Goal: Contribute content: Contribute content

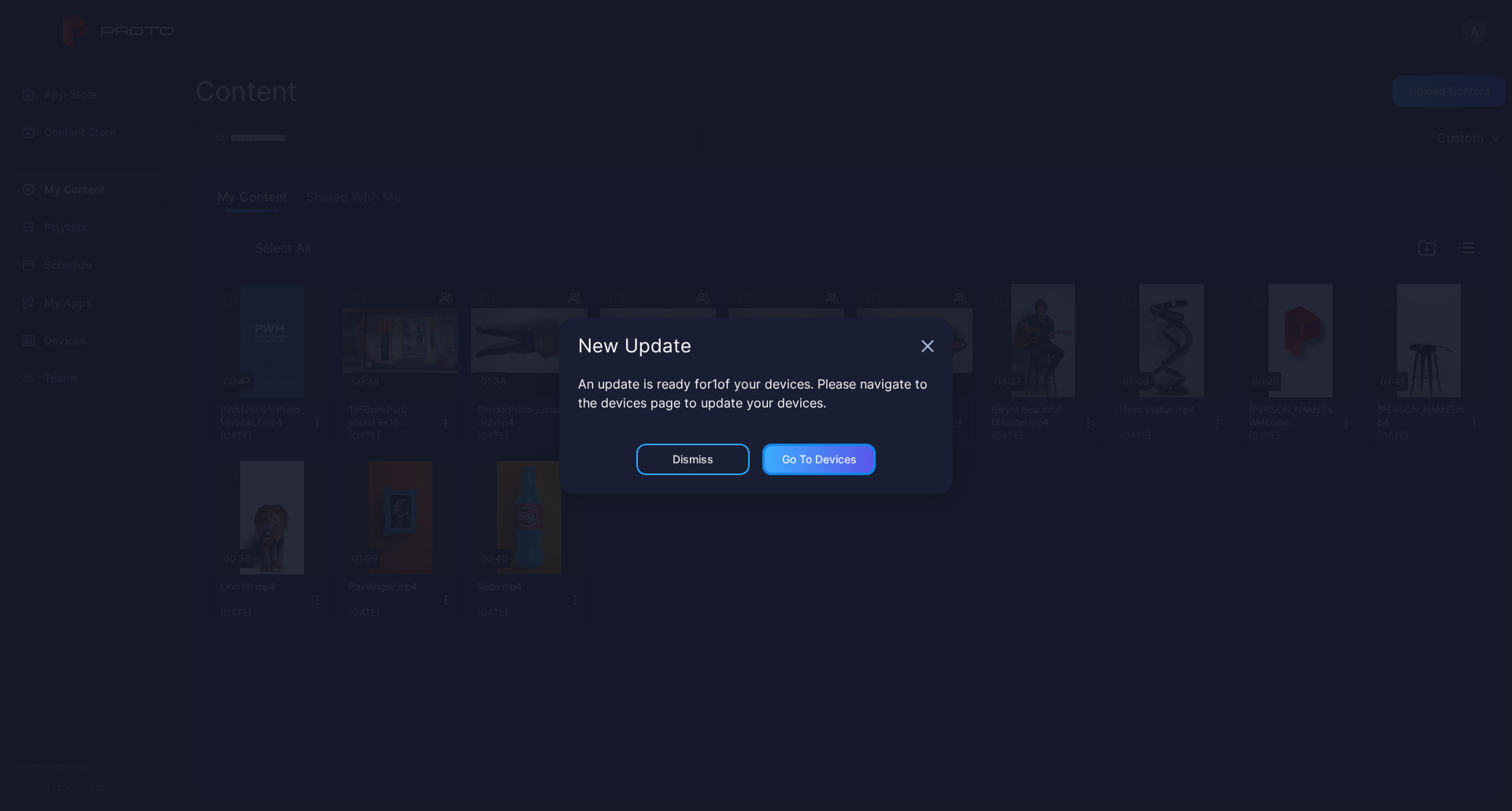
click at [790, 456] on div "Go to devices" at bounding box center [819, 459] width 75 height 13
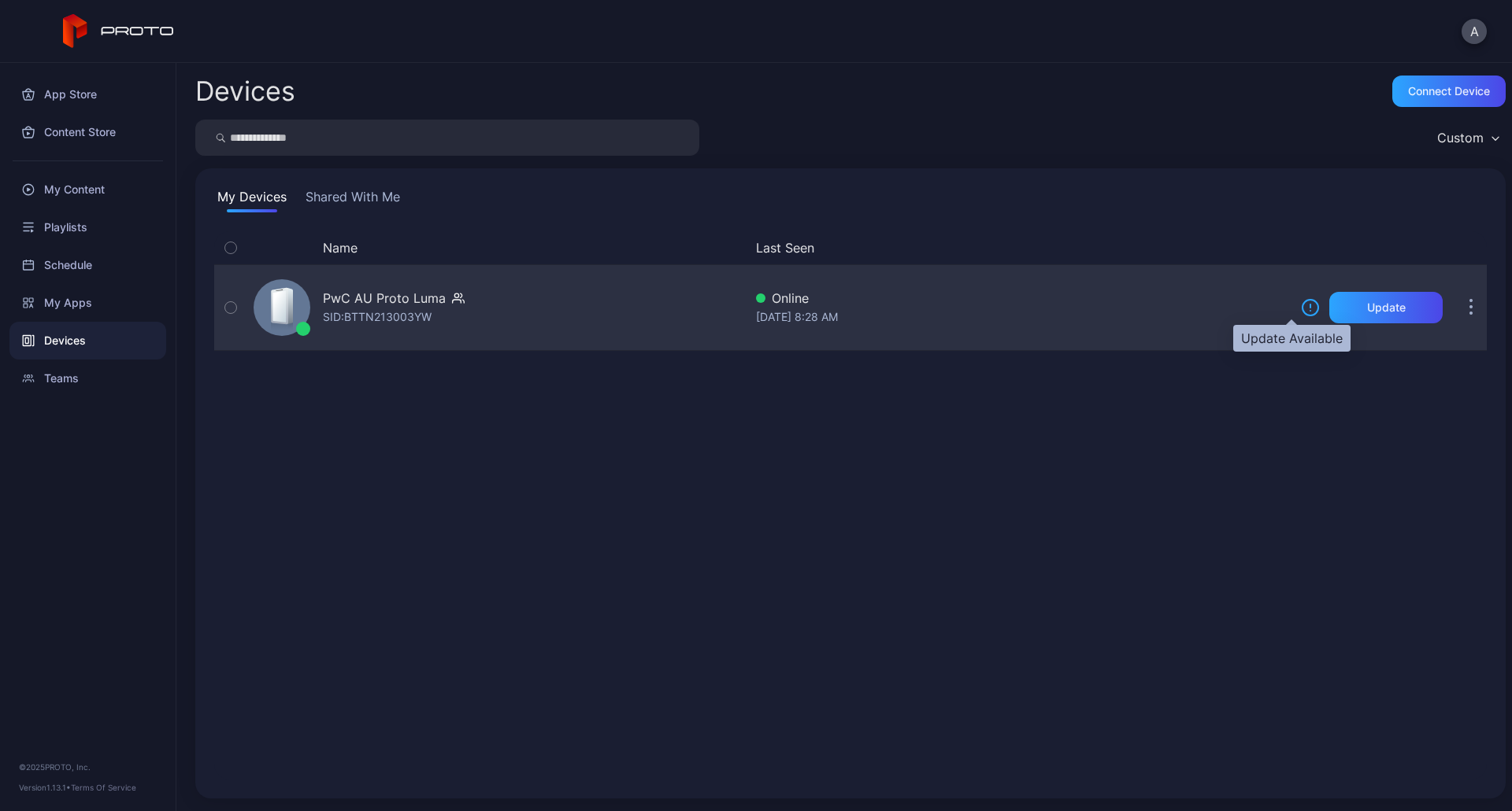
click at [1301, 305] on icon at bounding box center [1310, 307] width 19 height 19
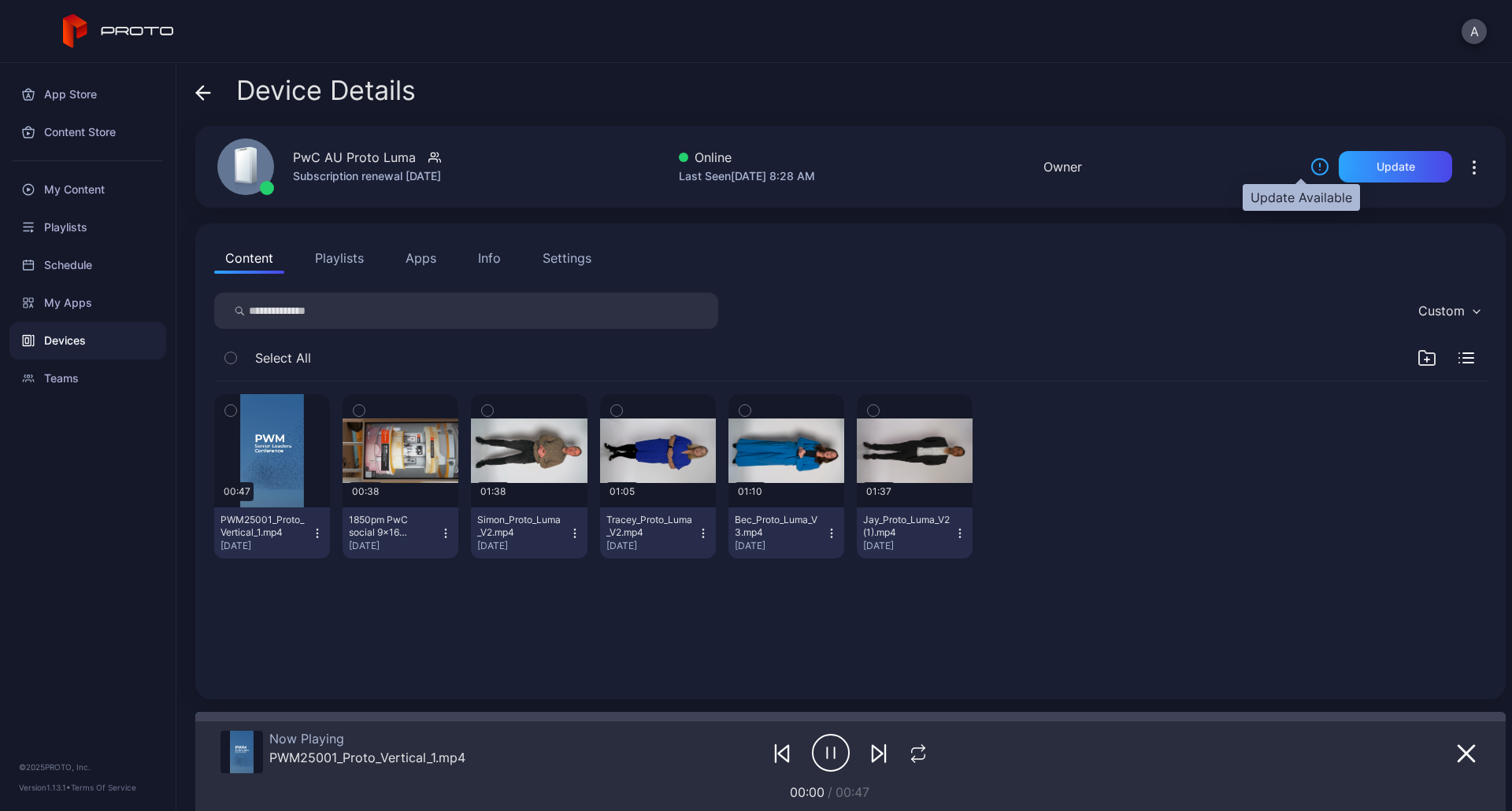
click at [1310, 166] on icon at bounding box center [1319, 166] width 19 height 19
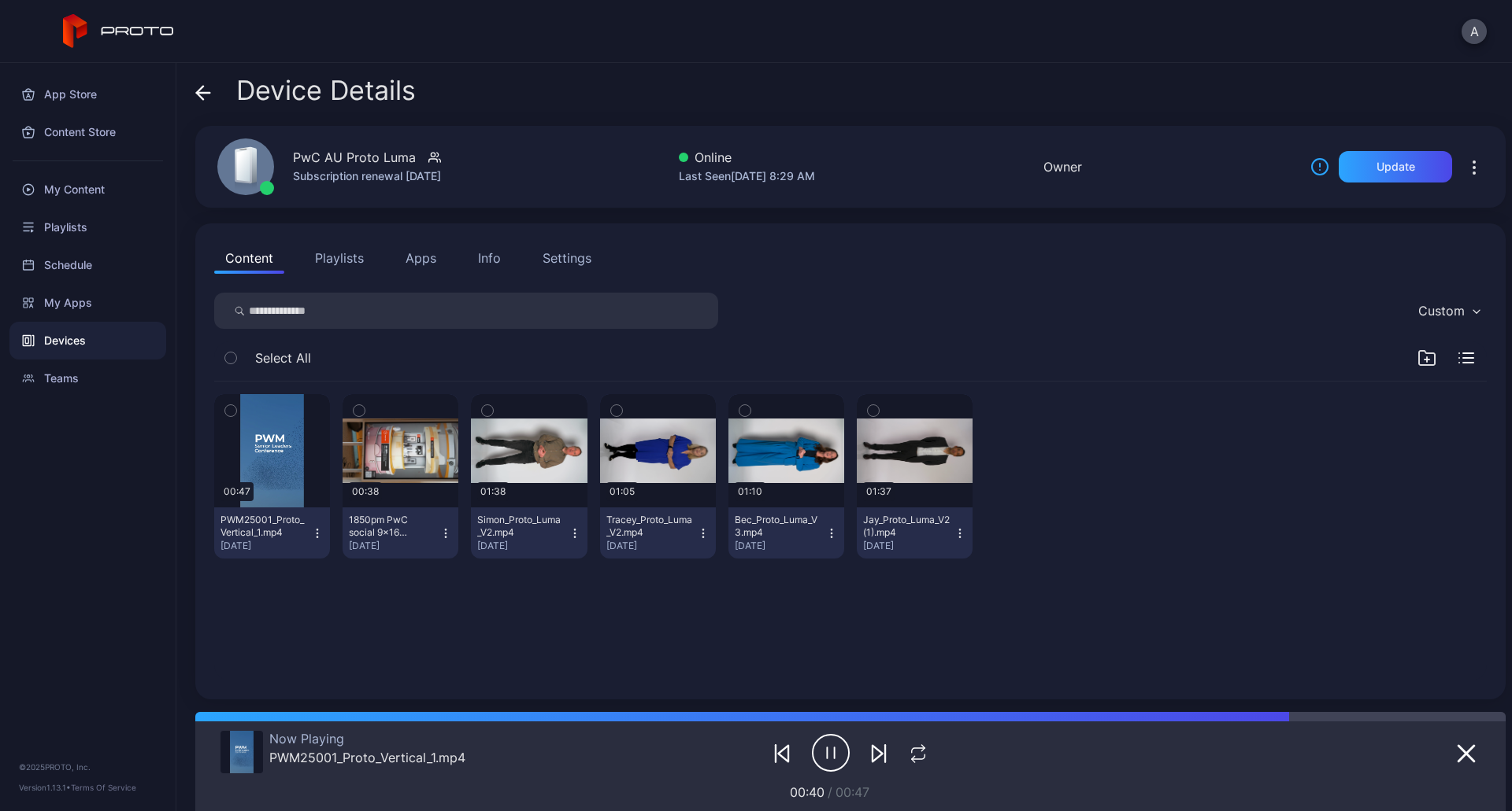
click at [1465, 170] on icon "button" at bounding box center [1474, 167] width 19 height 19
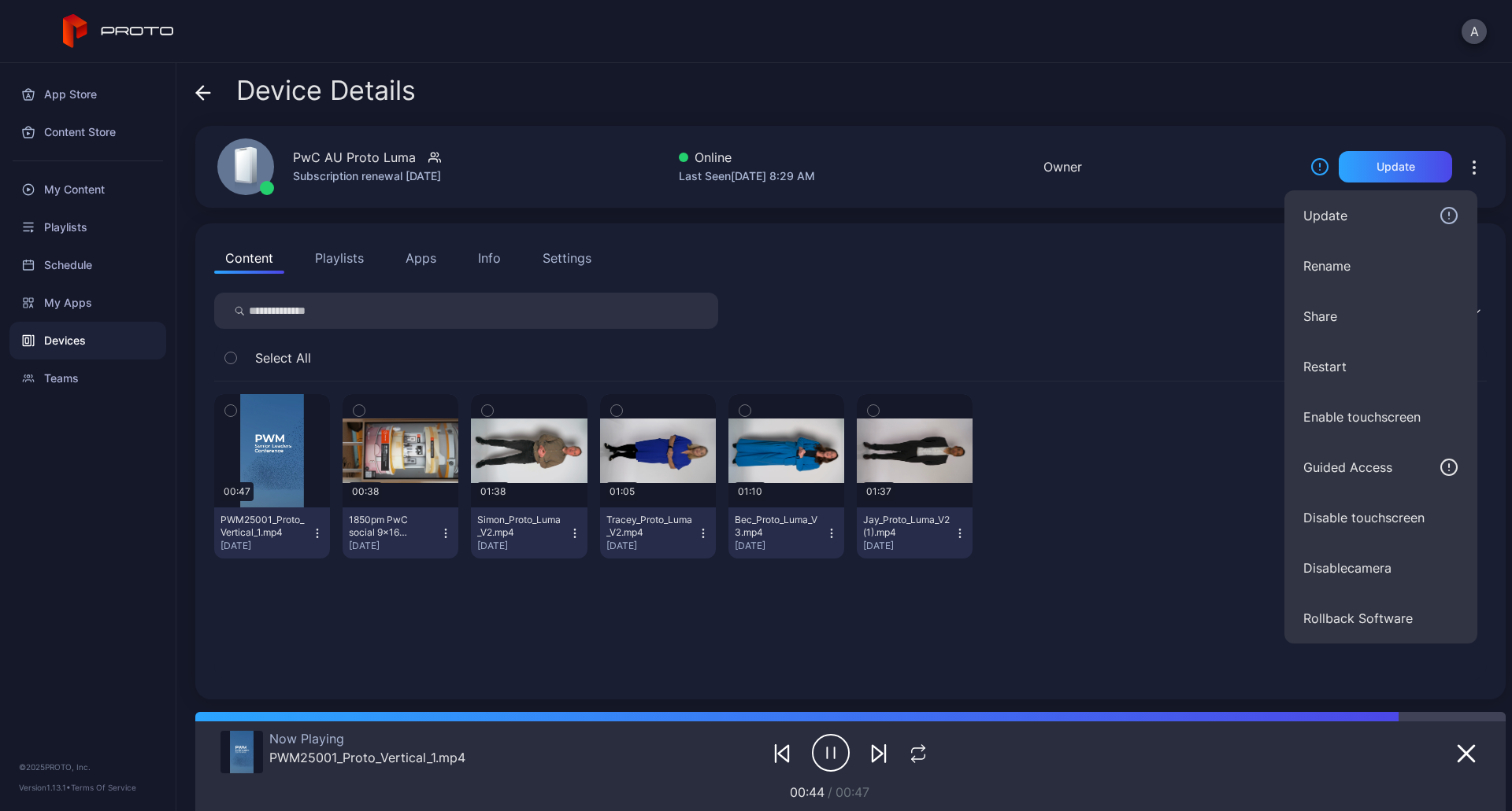
click at [1465, 169] on icon "button" at bounding box center [1474, 167] width 19 height 19
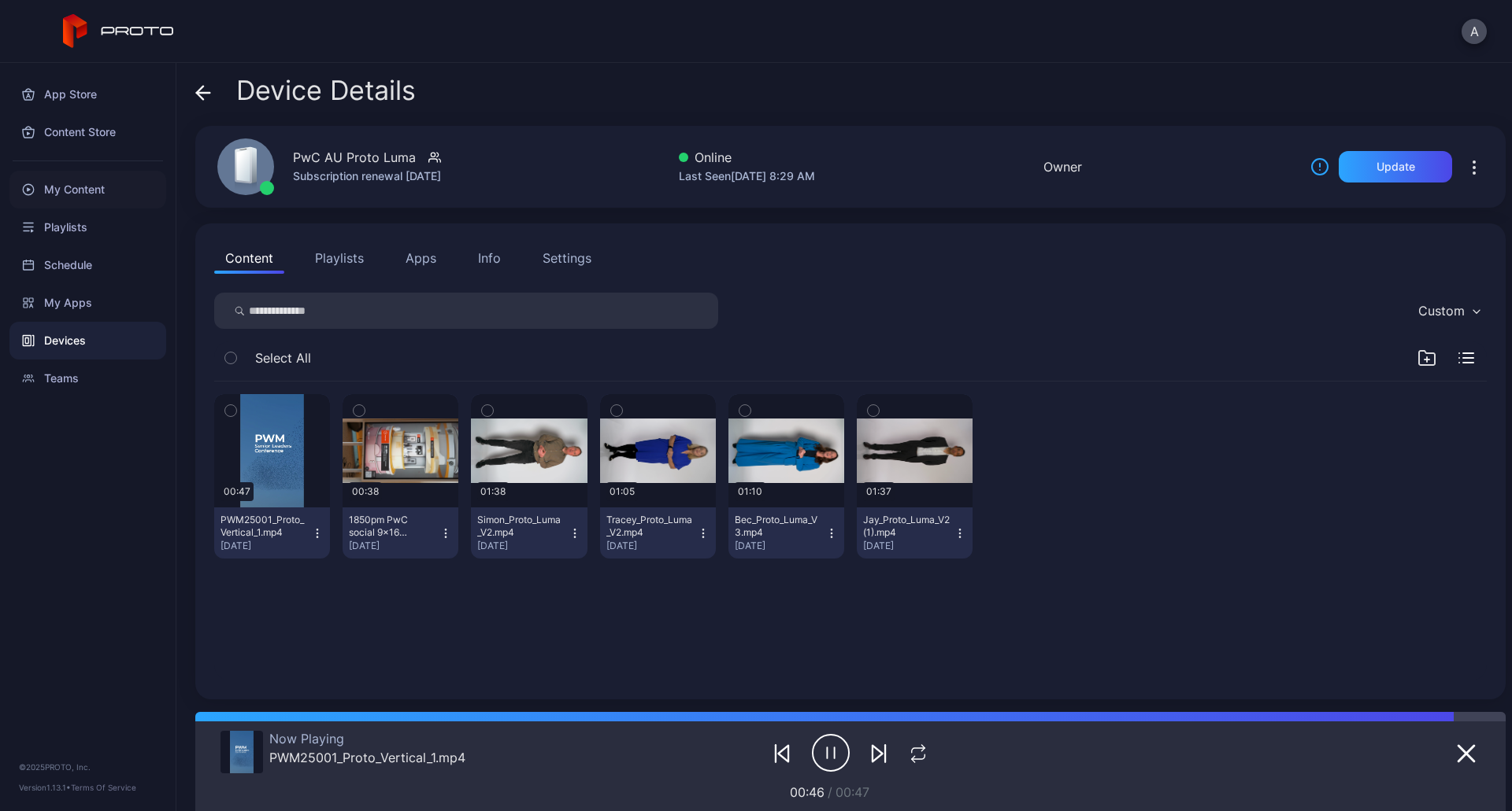
click at [75, 195] on div "My Content" at bounding box center [87, 190] width 156 height 38
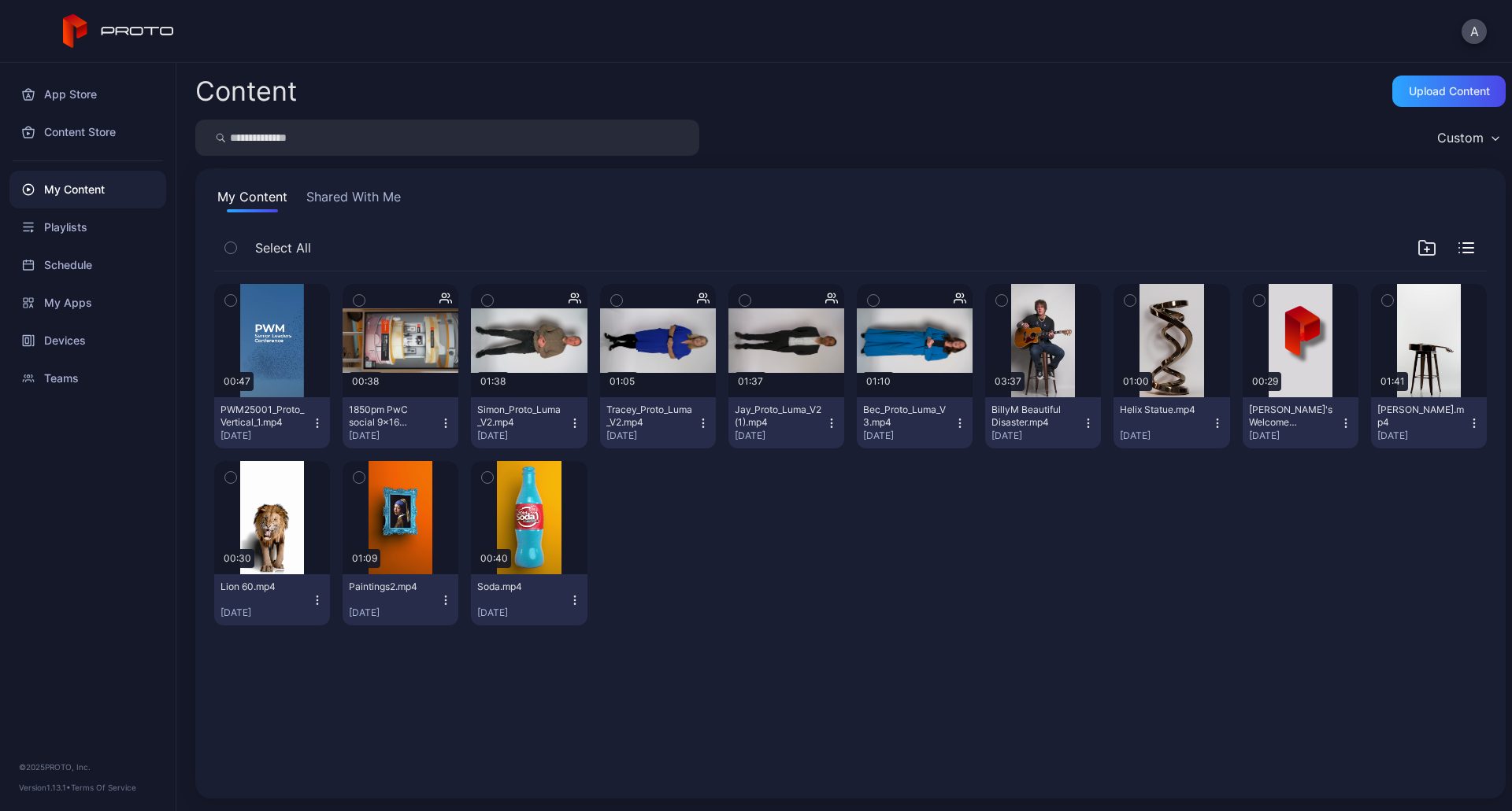
click at [1424, 108] on div "Content Upload Content Custom My Content Shared With Me Select All Preview 00:4…" at bounding box center [844, 436] width 1336 height 748
click at [1417, 95] on div "Upload Content" at bounding box center [1448, 91] width 81 height 13
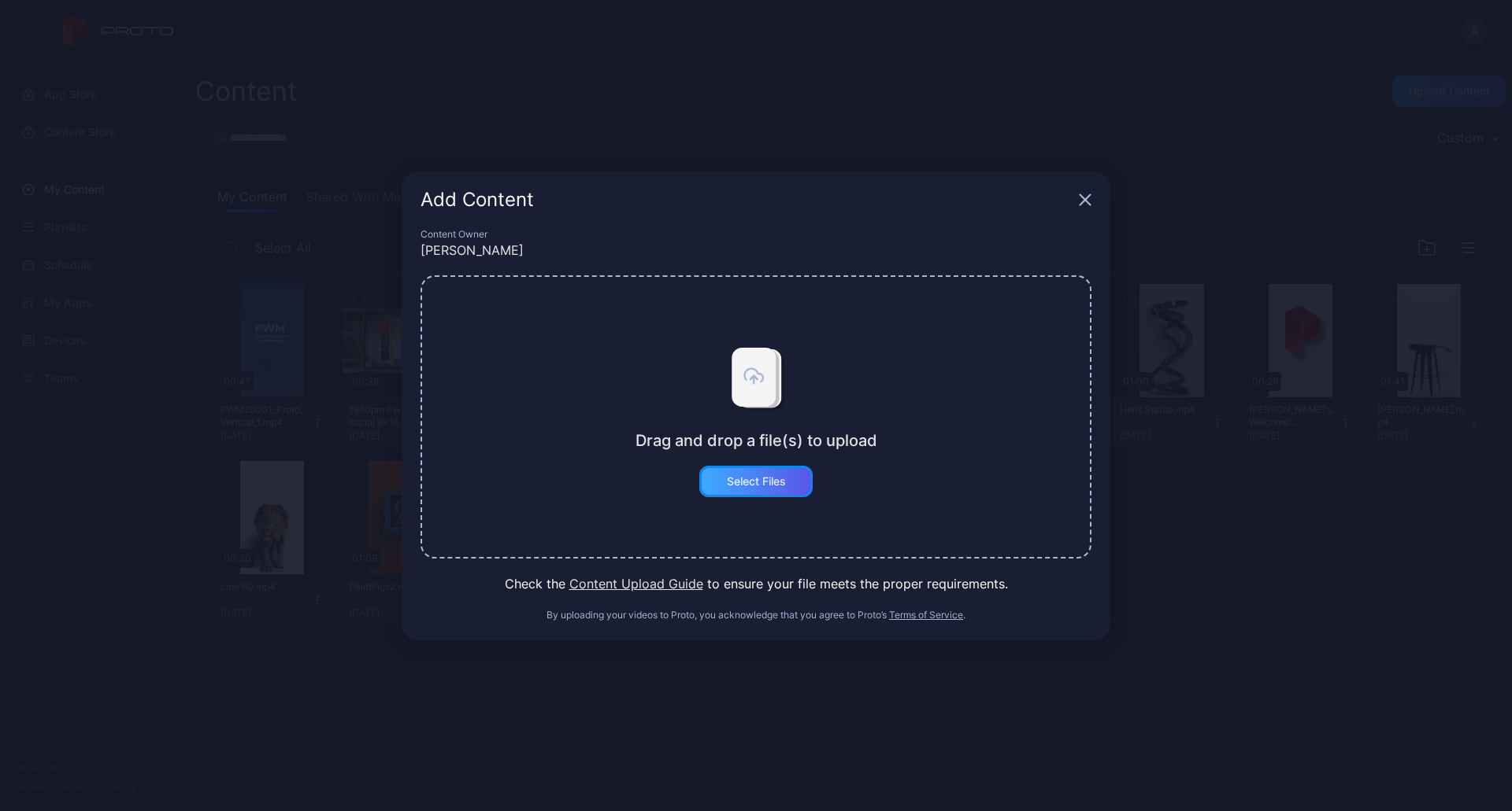
click at [768, 484] on div "Select Files" at bounding box center [756, 482] width 59 height 13
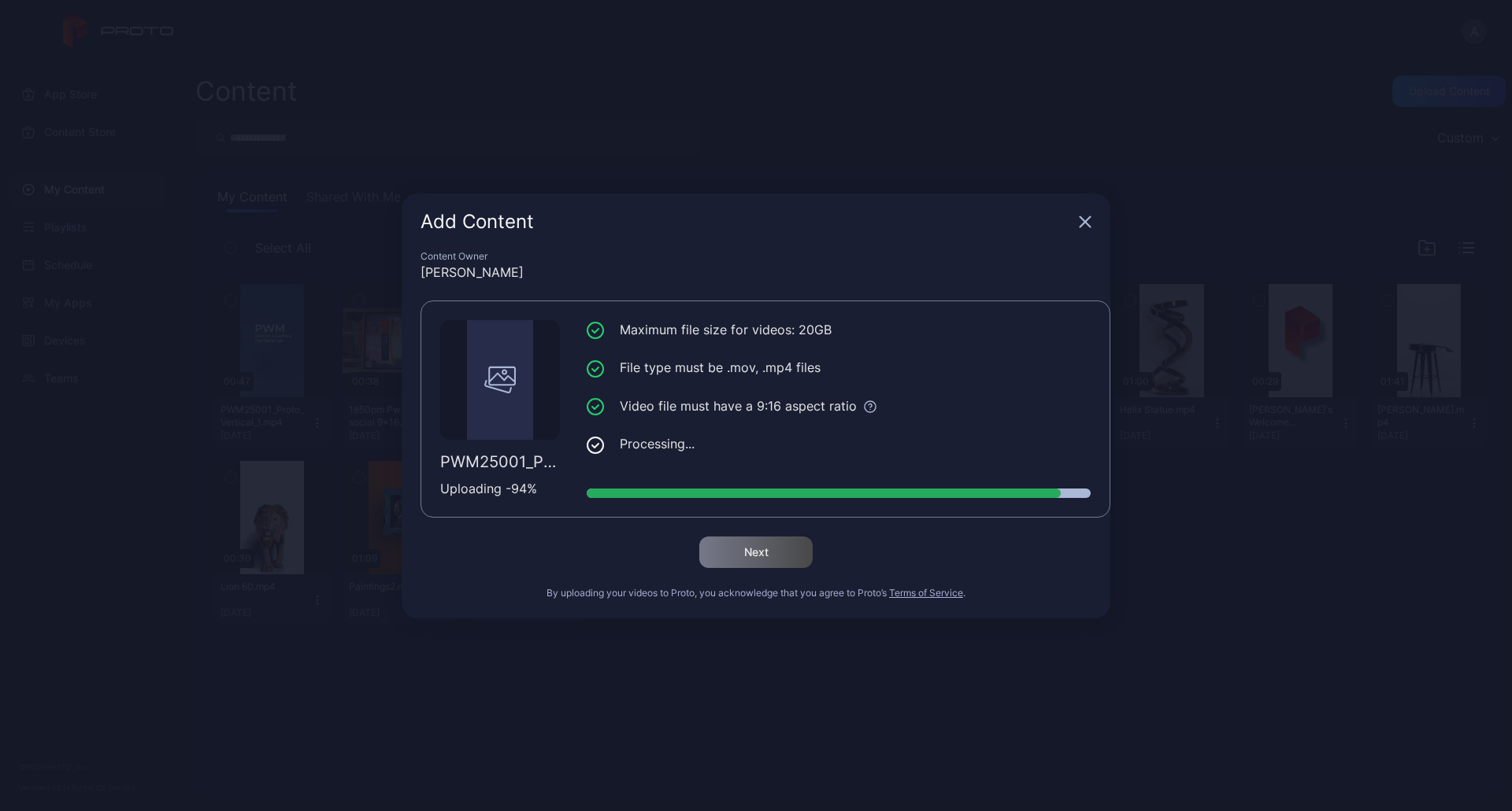
click at [1409, 729] on div "Add Content Content Owner [PERSON_NAME] PWM25001_Proto_Vertical_day_2.mp4 Uploa…" at bounding box center [756, 406] width 1512 height 811
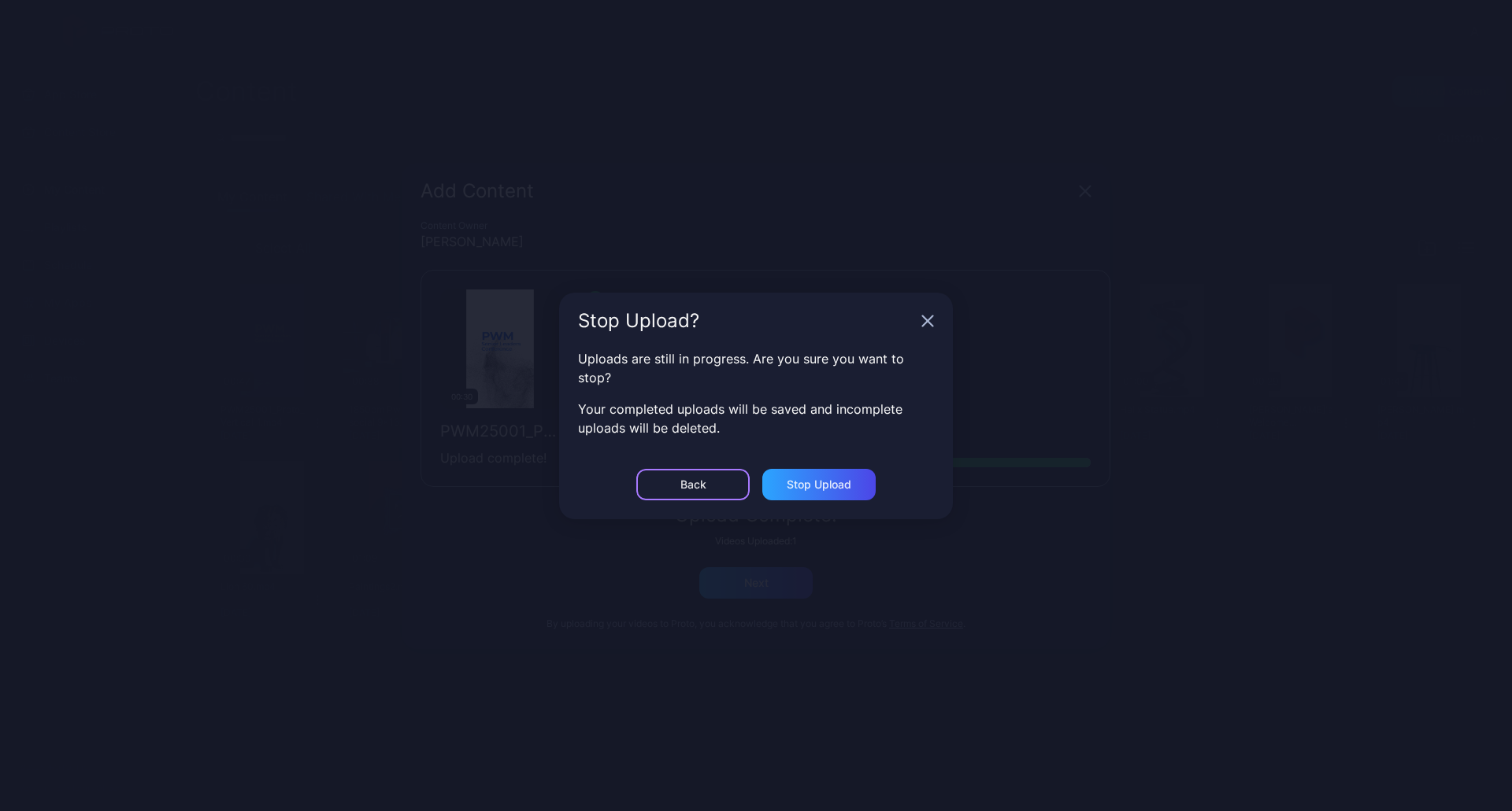
click at [672, 484] on div "Back" at bounding box center [692, 485] width 114 height 32
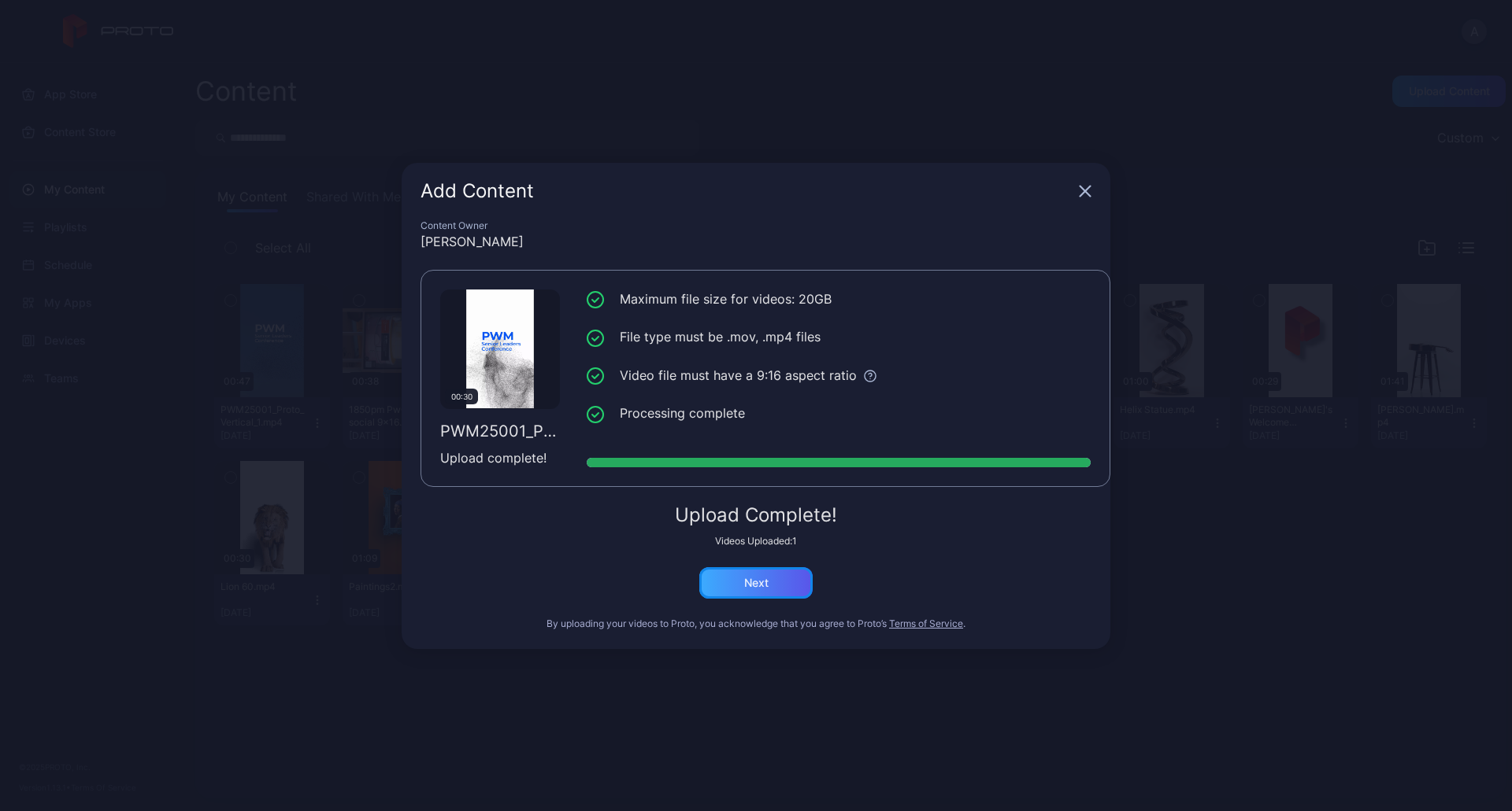
click at [765, 580] on div "Next" at bounding box center [756, 583] width 25 height 13
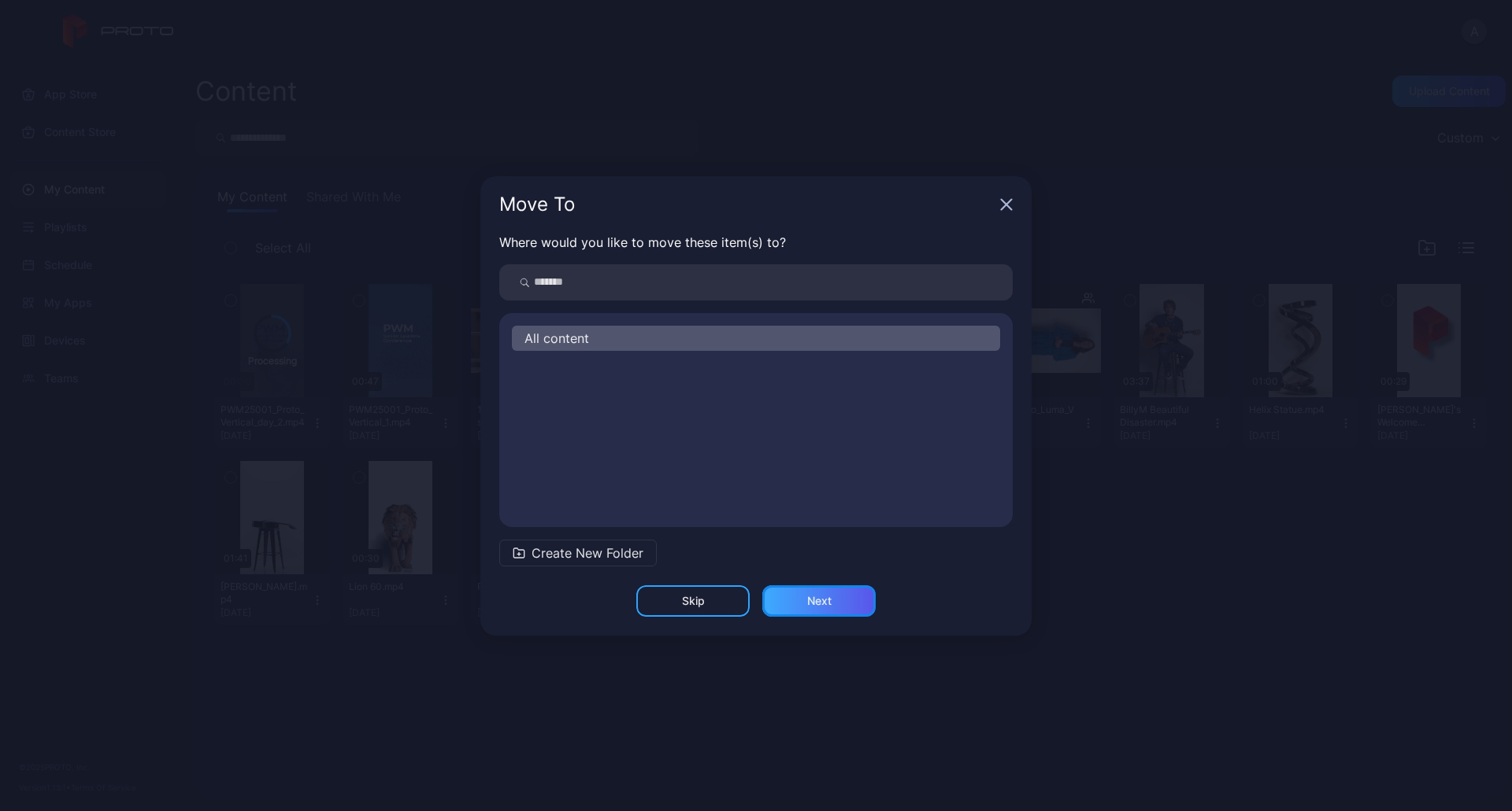
click at [816, 599] on div "Next" at bounding box center [819, 601] width 25 height 13
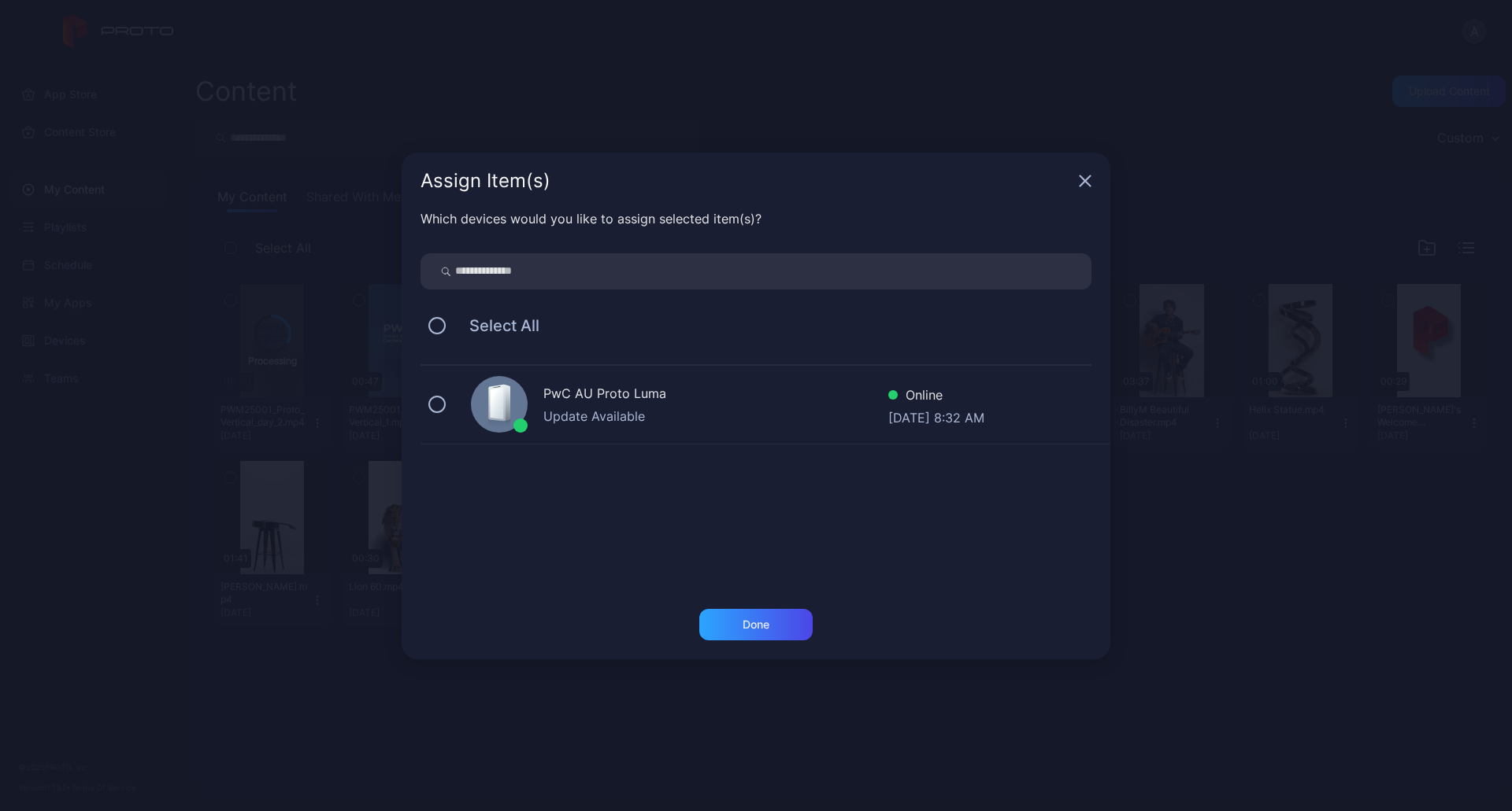
click at [579, 420] on div "Update Available" at bounding box center [715, 416] width 345 height 19
click at [774, 619] on div "Done" at bounding box center [756, 625] width 114 height 32
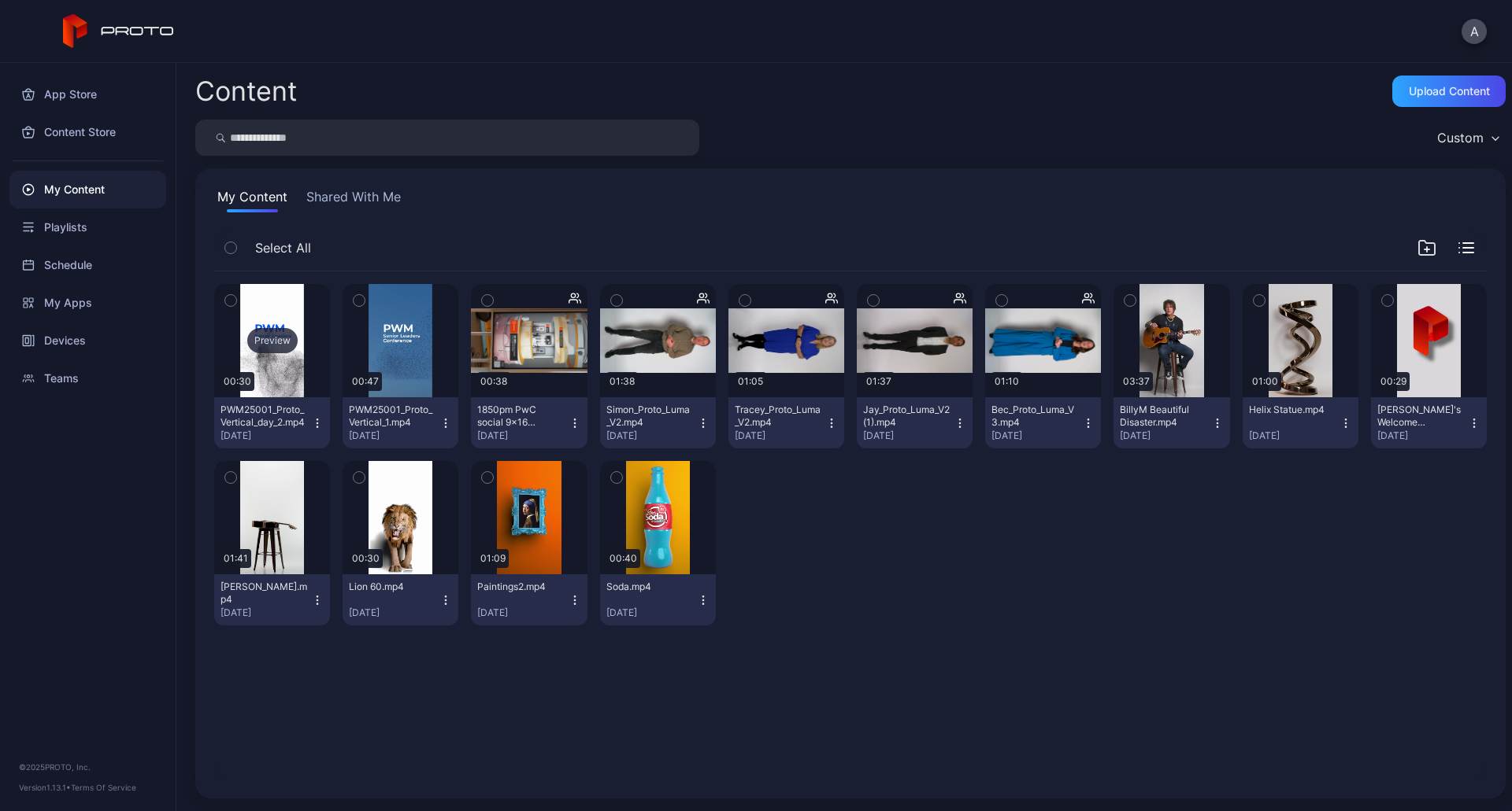
click at [287, 369] on div "Preview" at bounding box center [271, 340] width 116 height 114
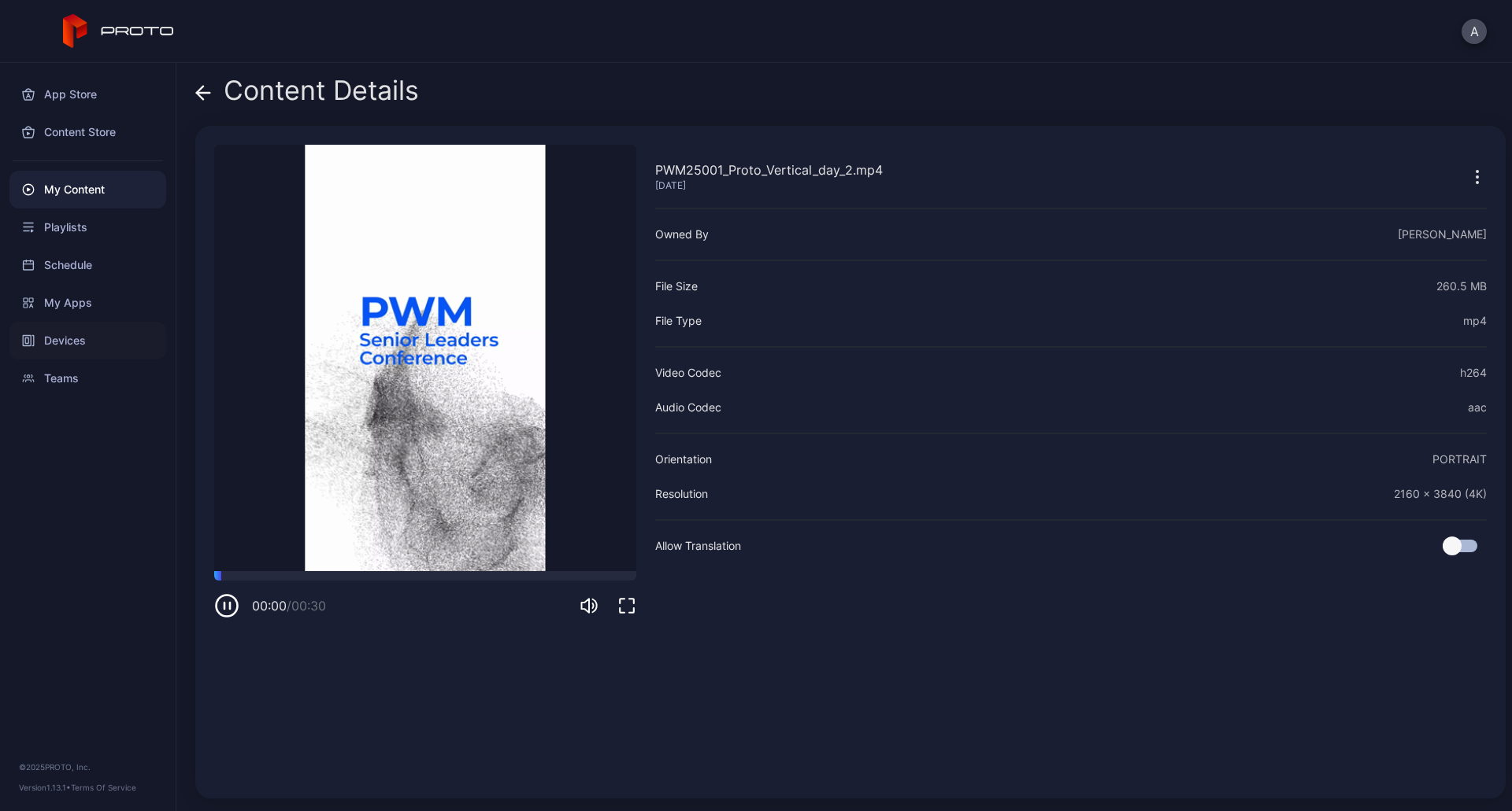
click at [70, 336] on div "Devices" at bounding box center [87, 341] width 156 height 38
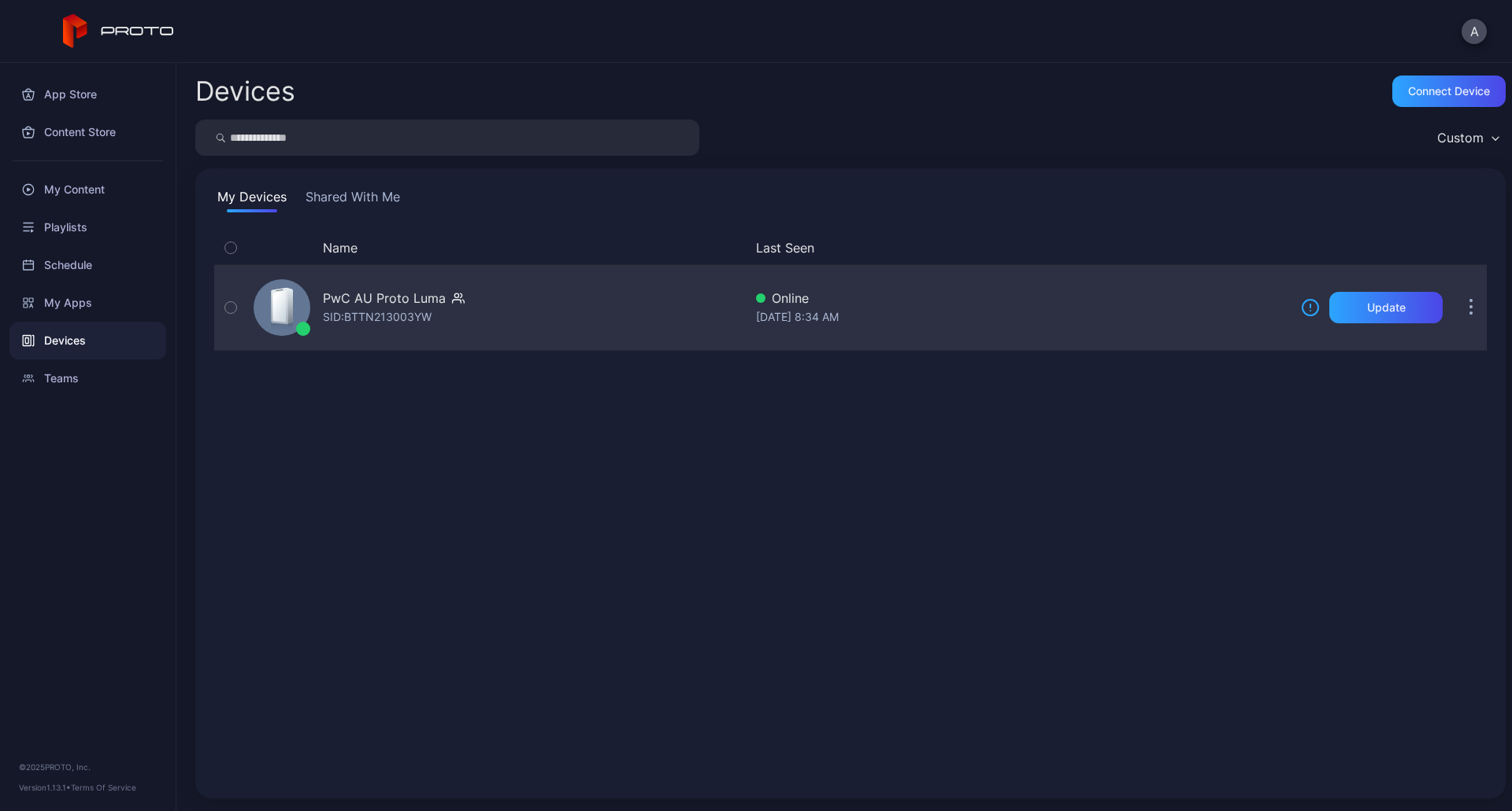
click at [391, 307] on div "SID: BTTN213003YW" at bounding box center [377, 316] width 108 height 19
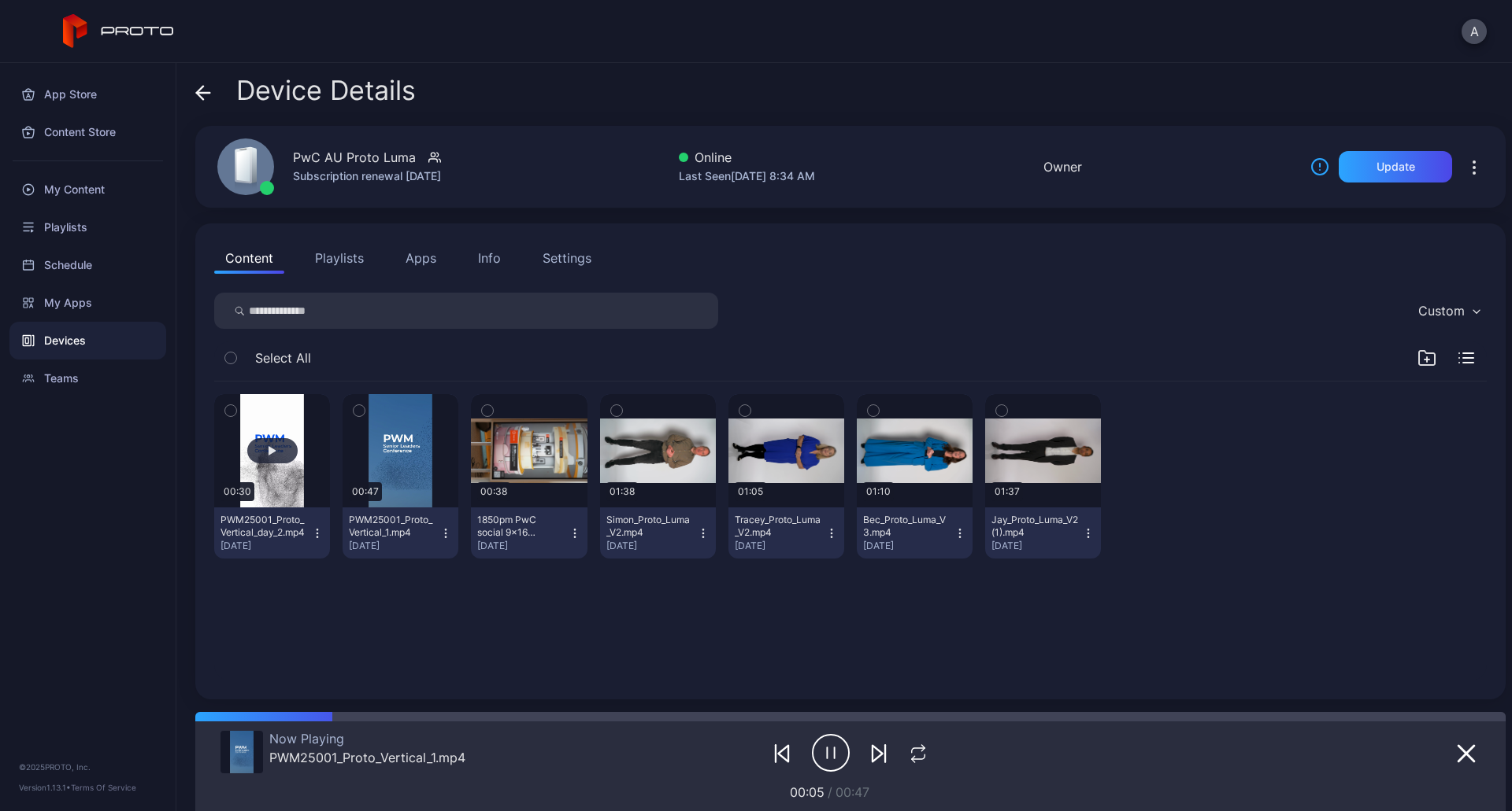
click at [277, 430] on button "button" at bounding box center [271, 451] width 116 height 114
click at [912, 757] on icon "button" at bounding box center [918, 754] width 21 height 19
click at [915, 756] on icon "button" at bounding box center [918, 754] width 26 height 19
